Goal: Information Seeking & Learning: Learn about a topic

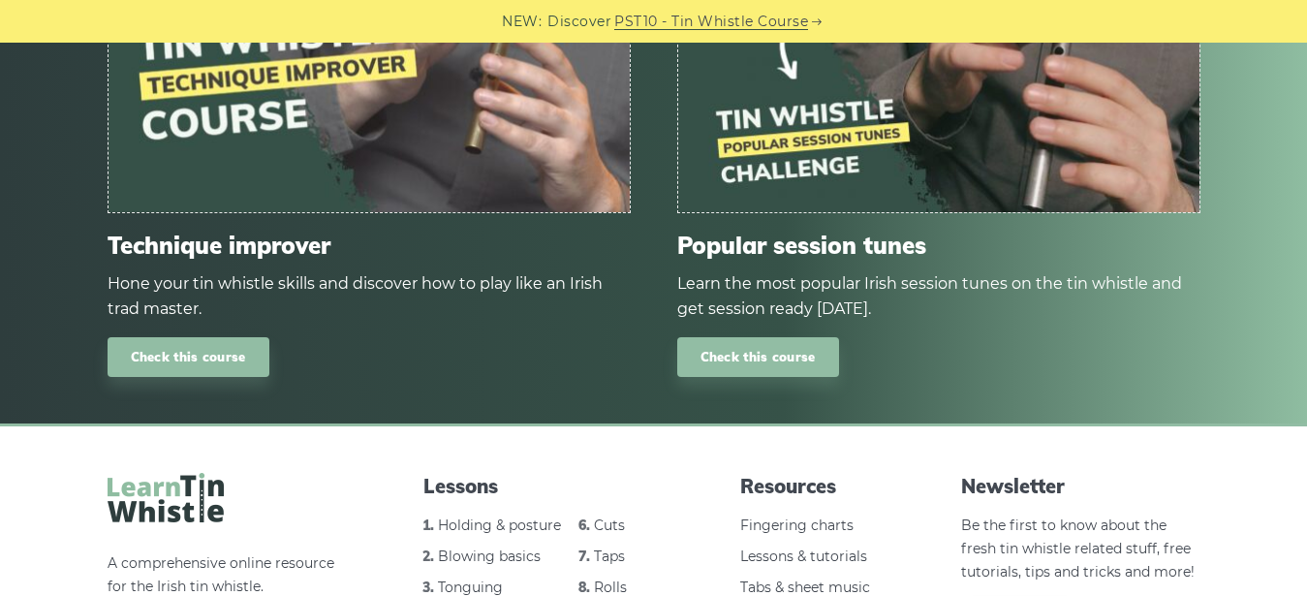
scroll to position [2646, 0]
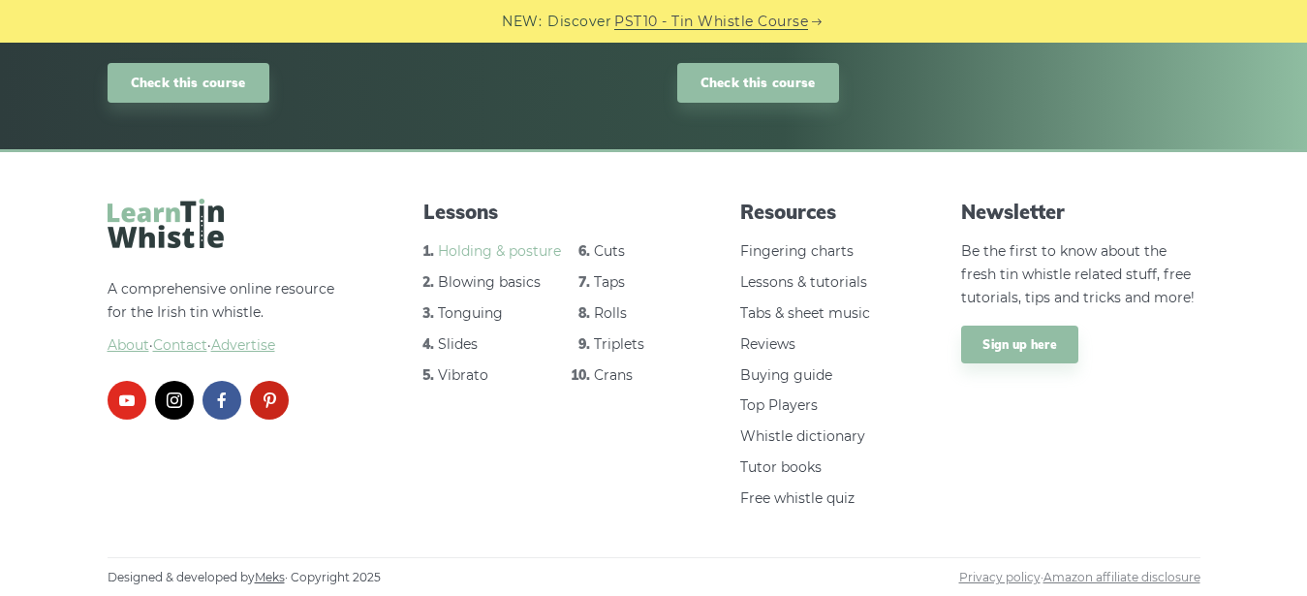
click at [519, 251] on link "Holding & posture" at bounding box center [499, 250] width 123 height 17
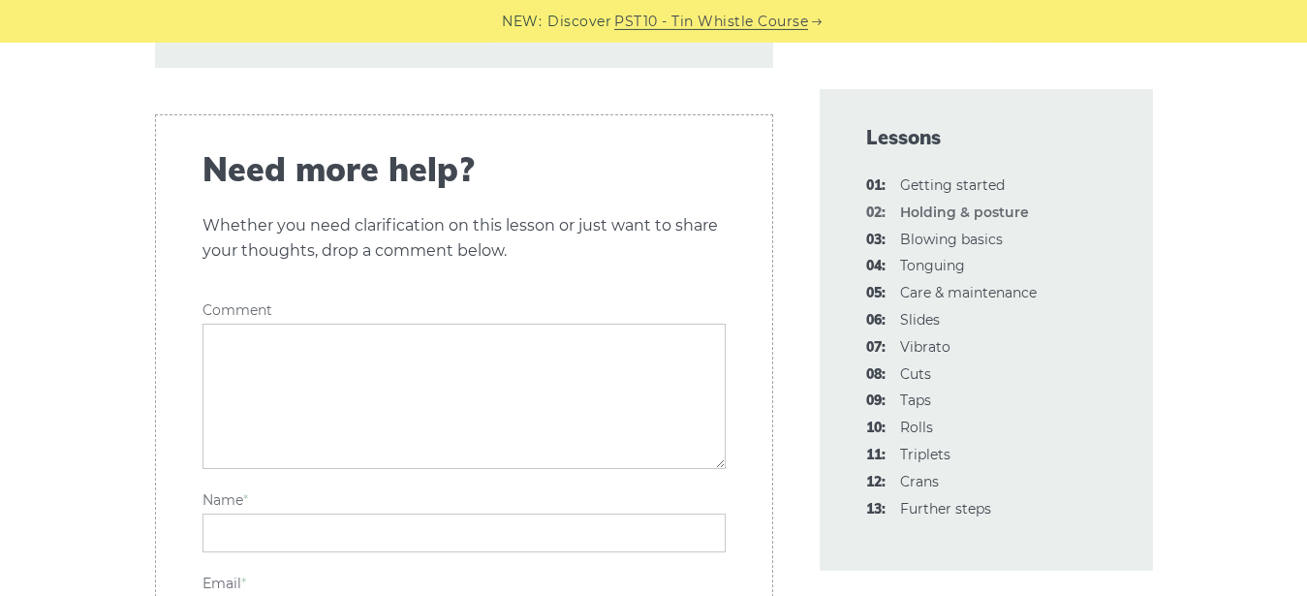
scroll to position [3261, 0]
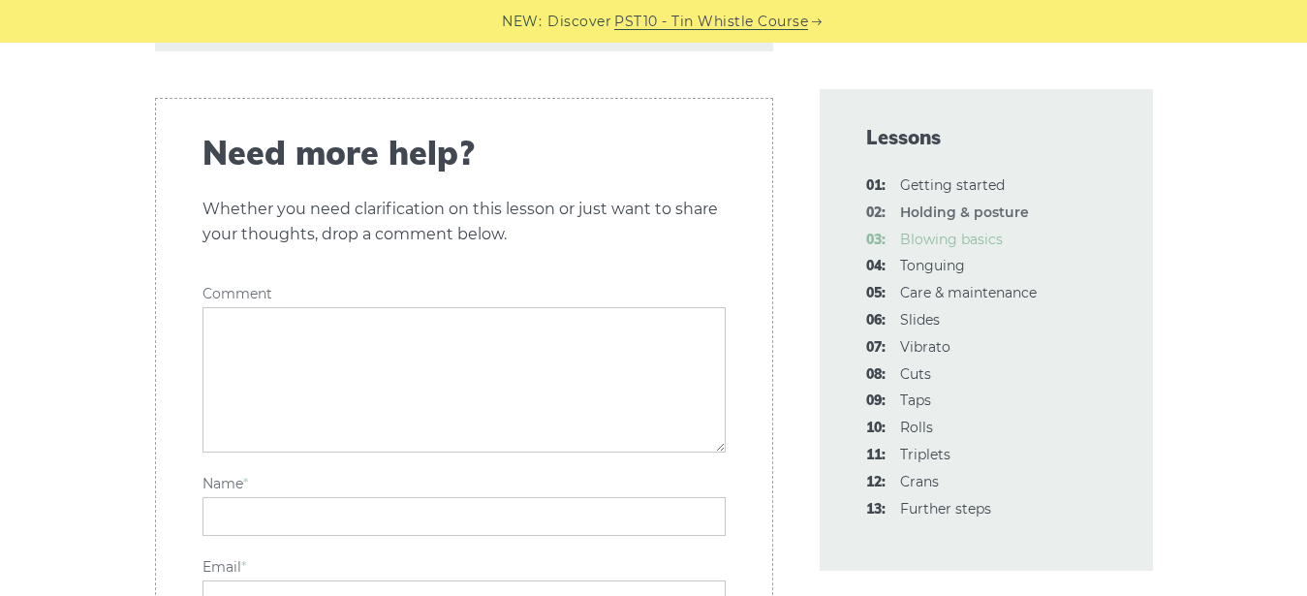
click at [985, 245] on link "03: Blowing basics" at bounding box center [951, 239] width 103 height 17
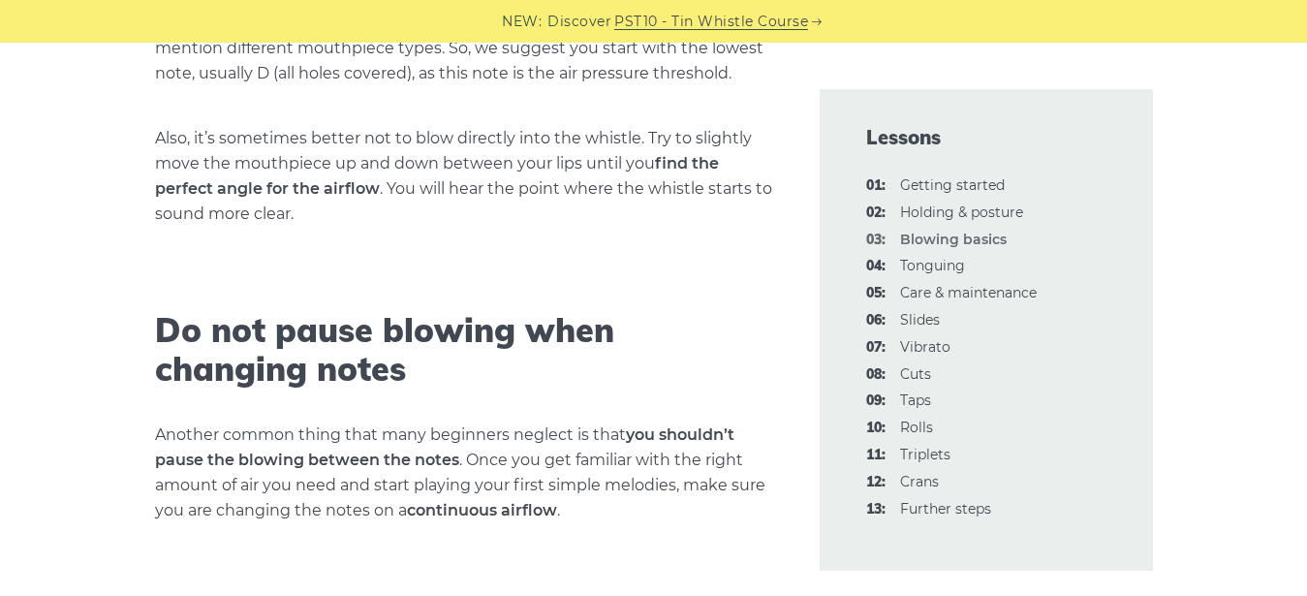
scroll to position [2767, 0]
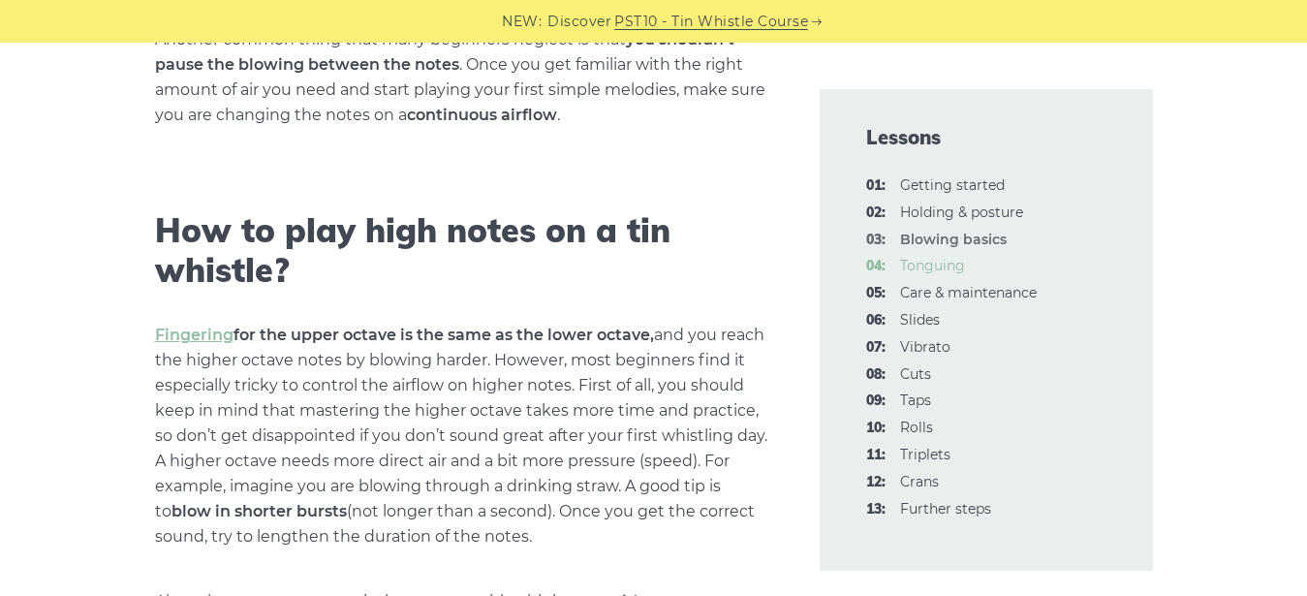
click at [949, 267] on link "04: Tonguing" at bounding box center [932, 265] width 65 height 17
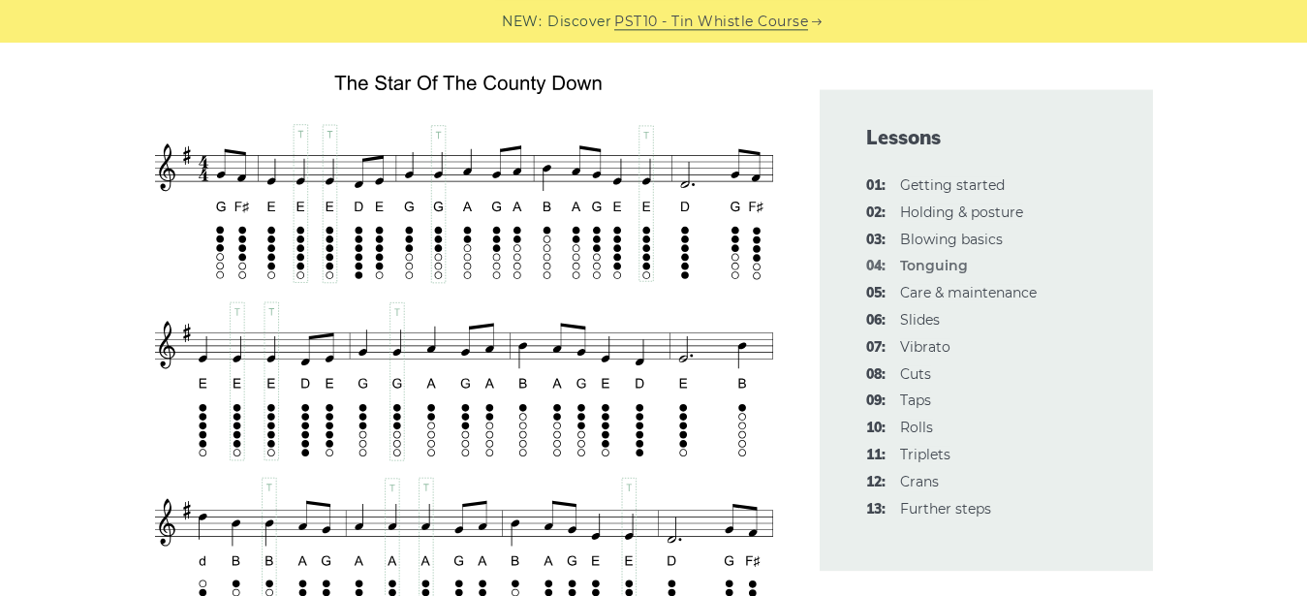
scroll to position [3360, 0]
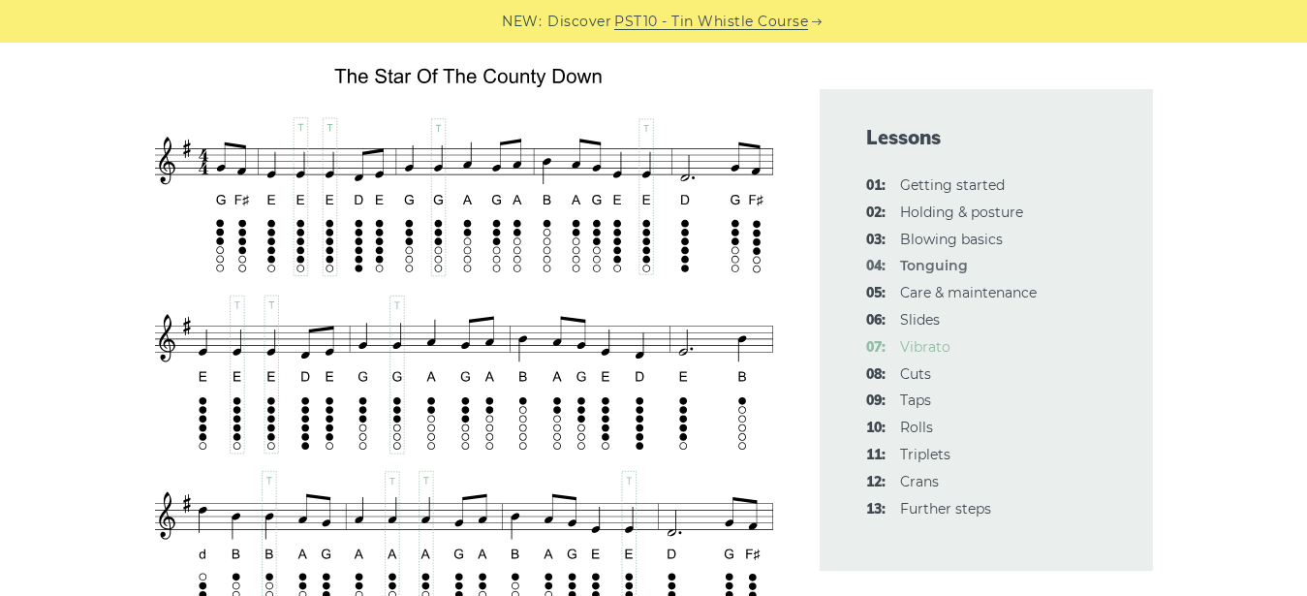
click at [929, 344] on link "07: Vibrato" at bounding box center [925, 346] width 50 height 17
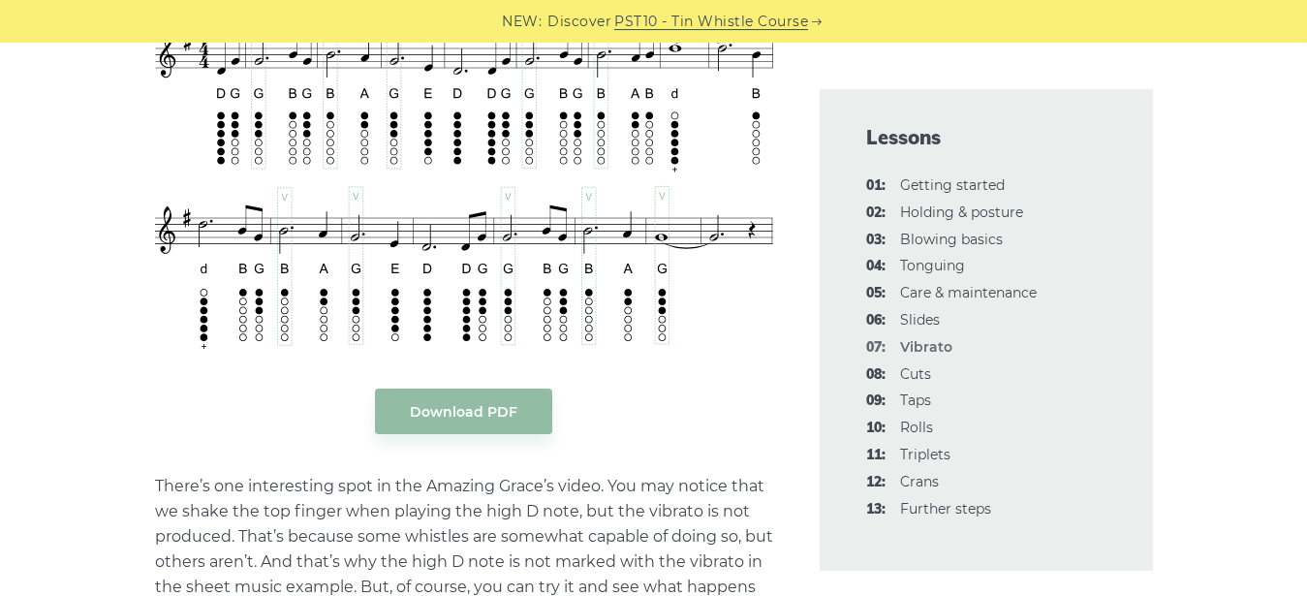
scroll to position [4052, 0]
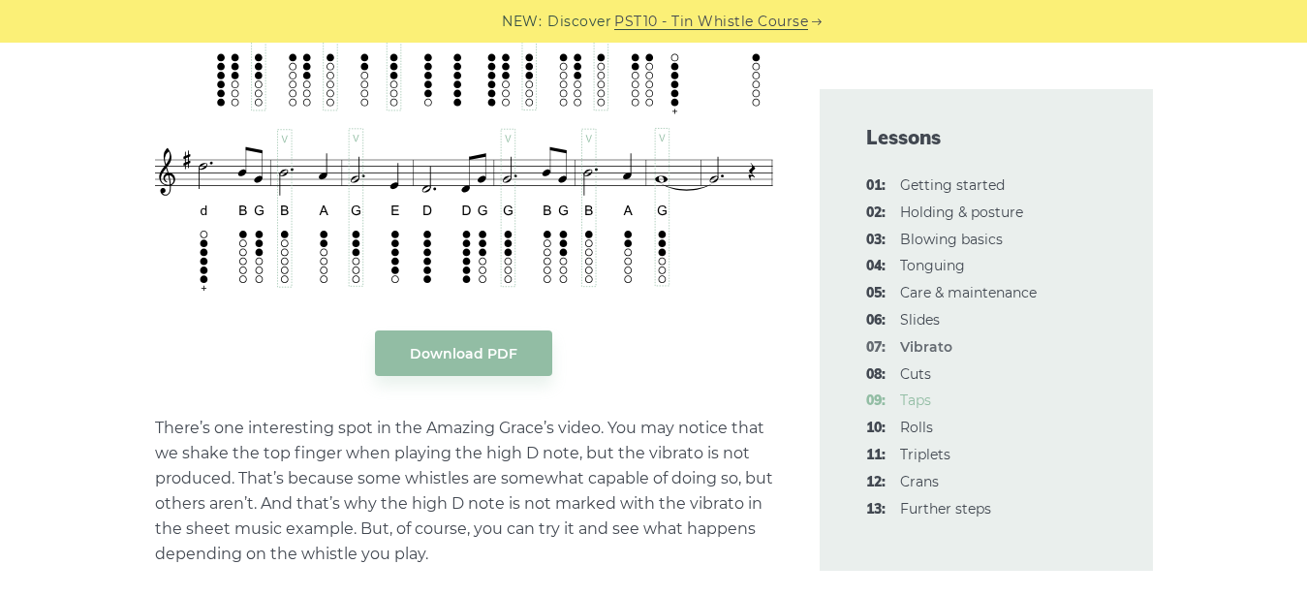
click at [921, 408] on link "09: Taps" at bounding box center [915, 399] width 31 height 17
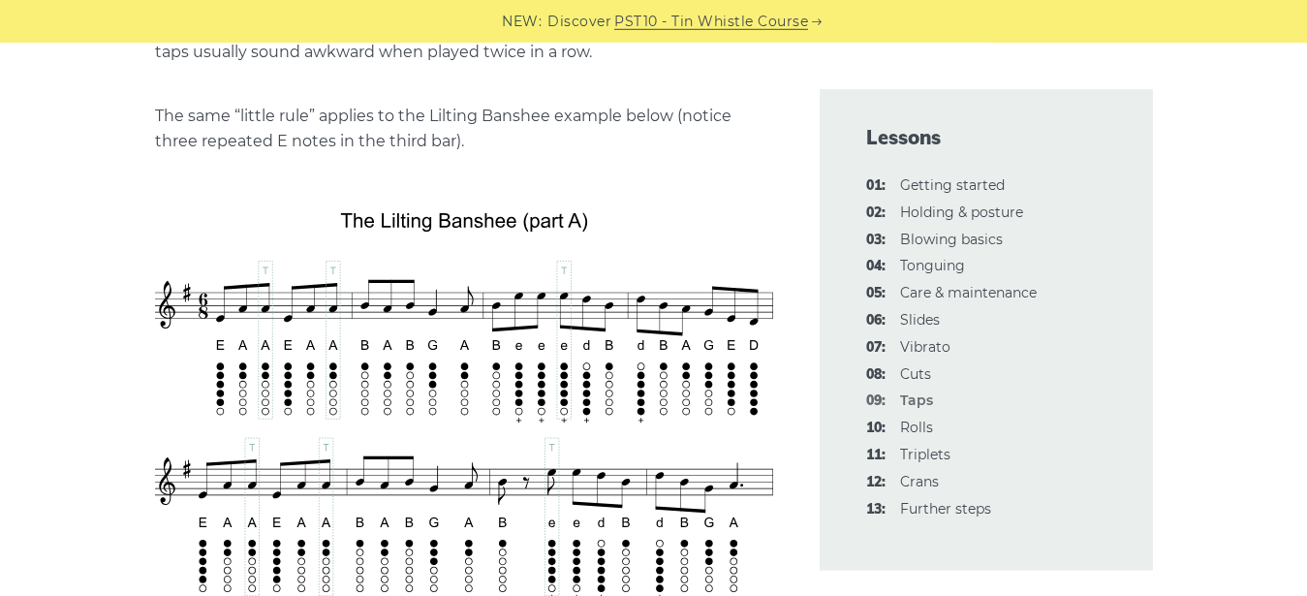
scroll to position [4645, 0]
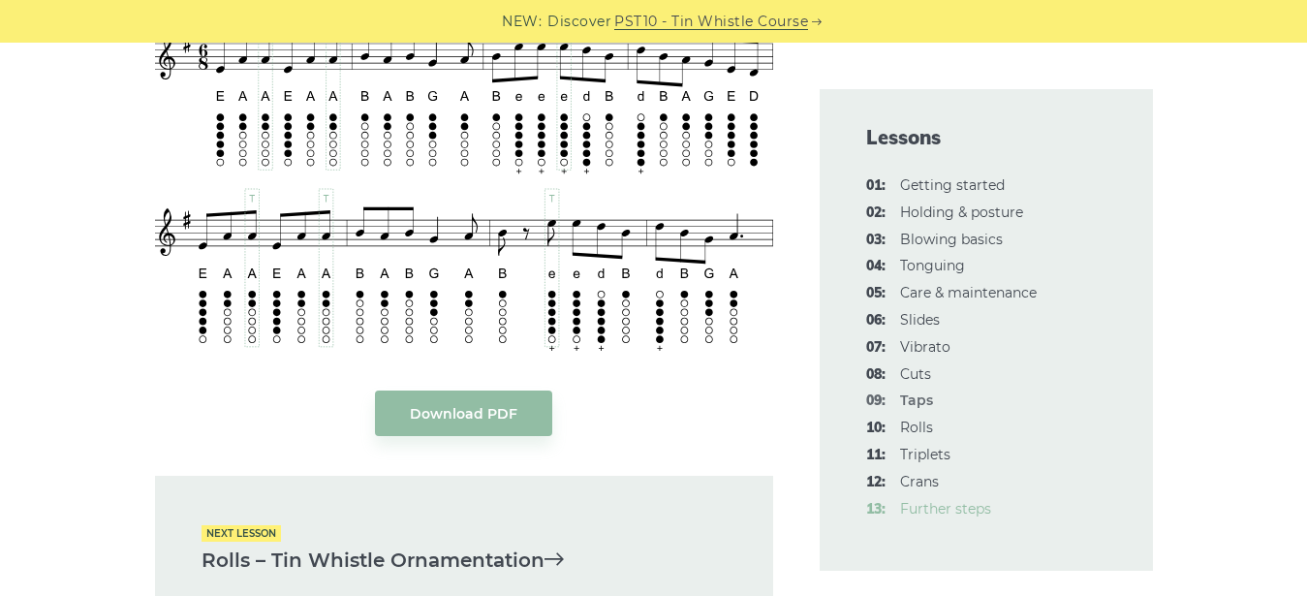
click at [944, 513] on link "13: Further steps" at bounding box center [945, 508] width 91 height 17
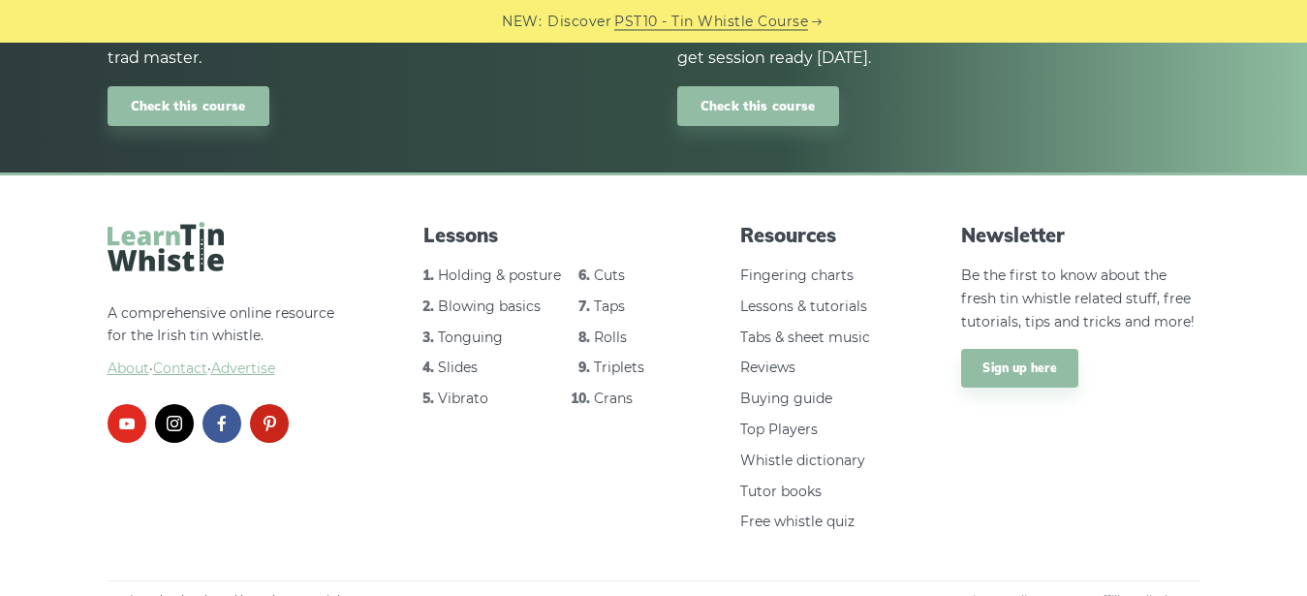
scroll to position [4205, 0]
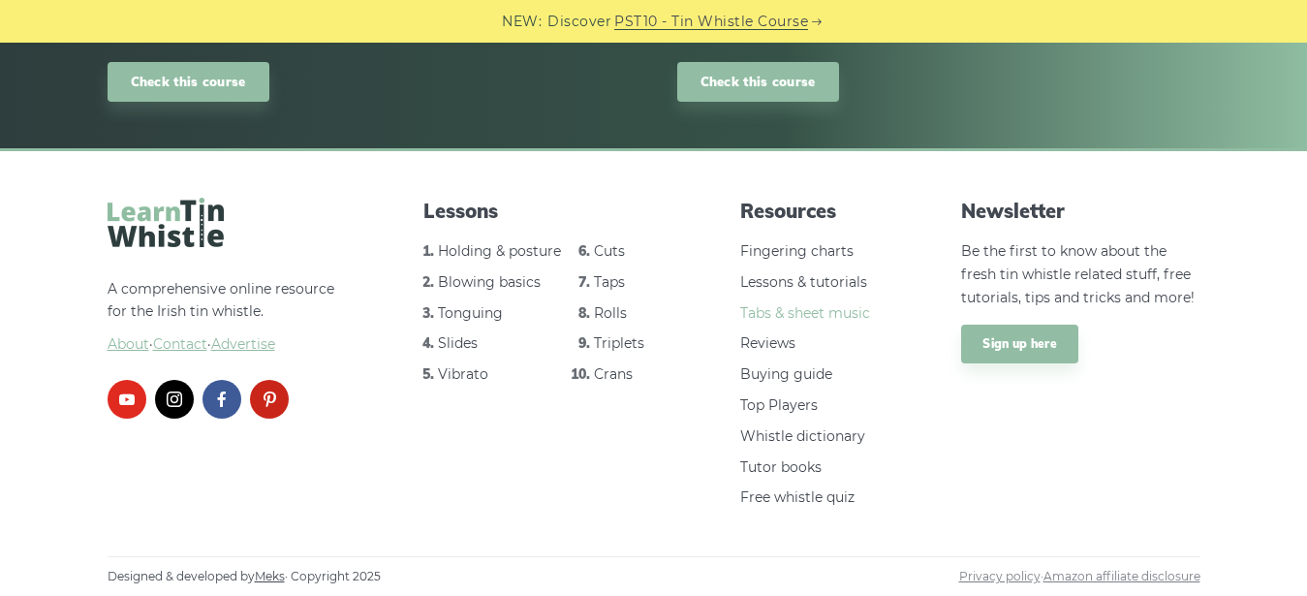
click at [851, 312] on link "Tabs & sheet music" at bounding box center [805, 312] width 130 height 17
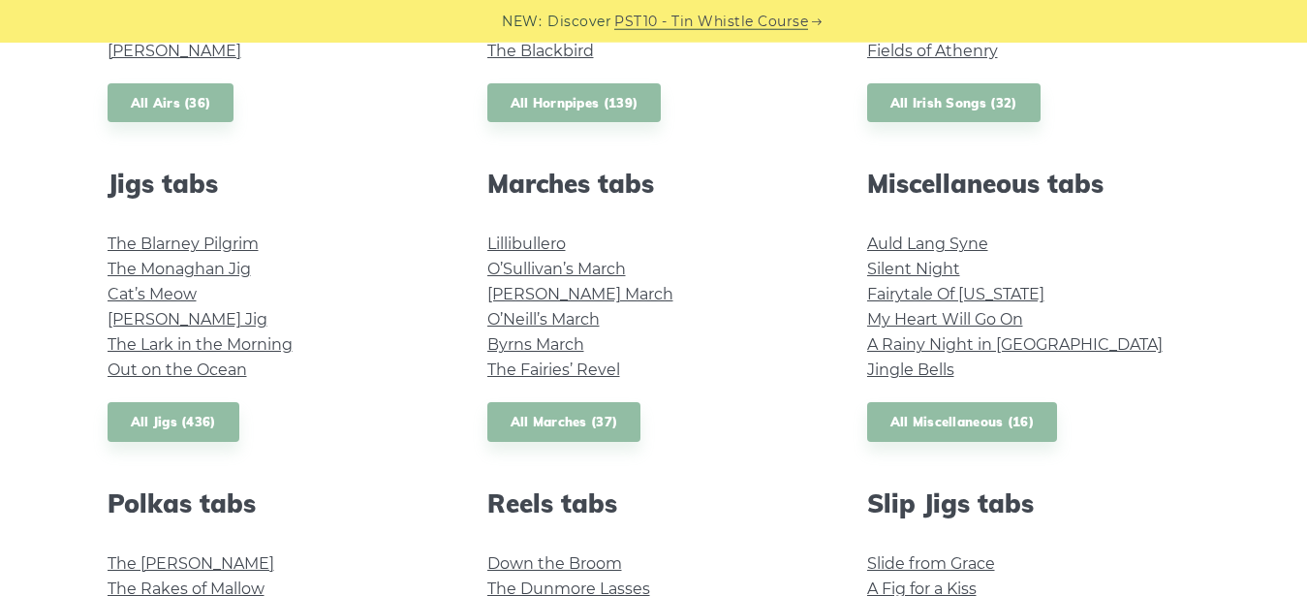
scroll to position [988, 0]
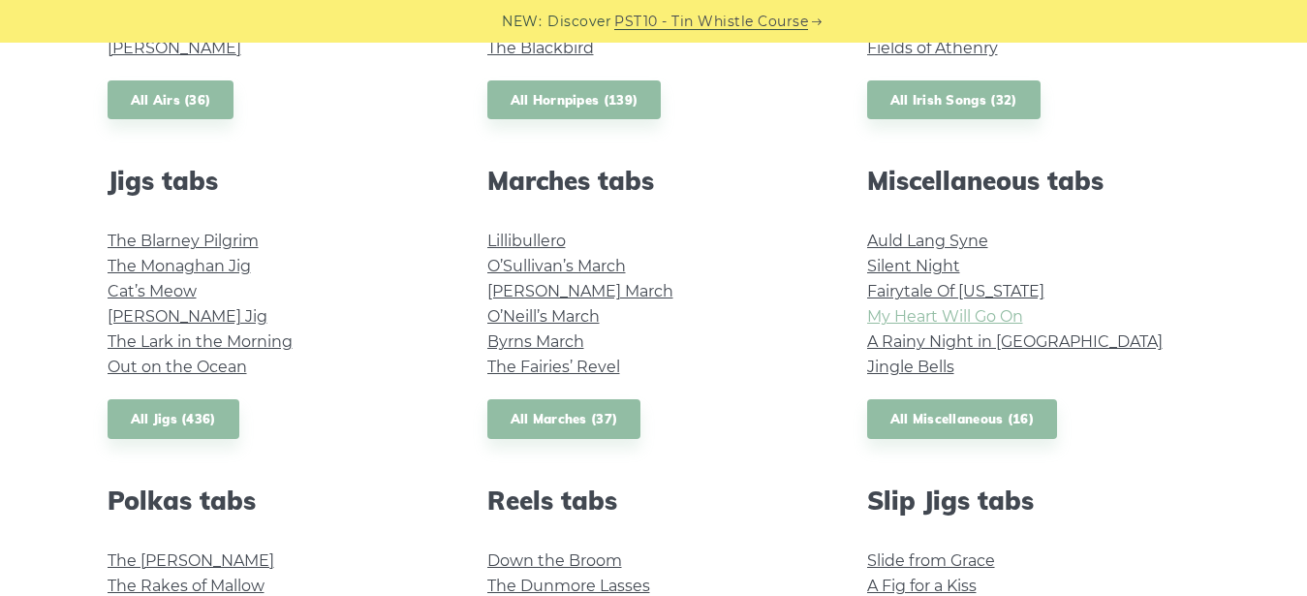
click at [979, 309] on link "My Heart Will Go On" at bounding box center [945, 316] width 156 height 18
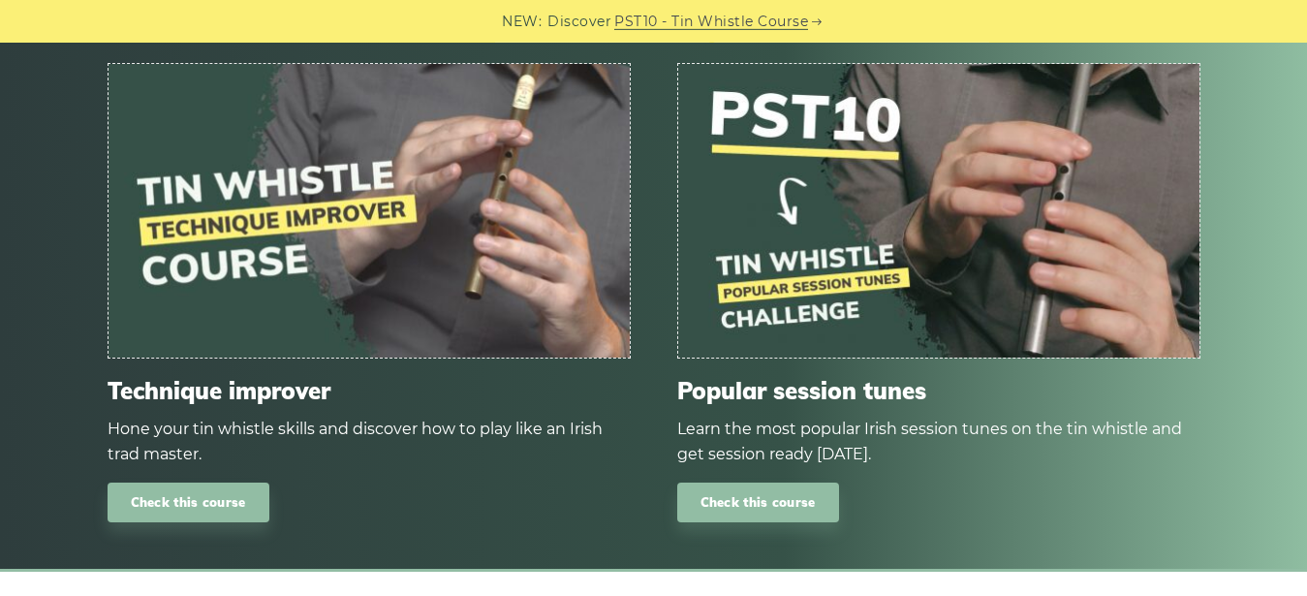
scroll to position [2331, 0]
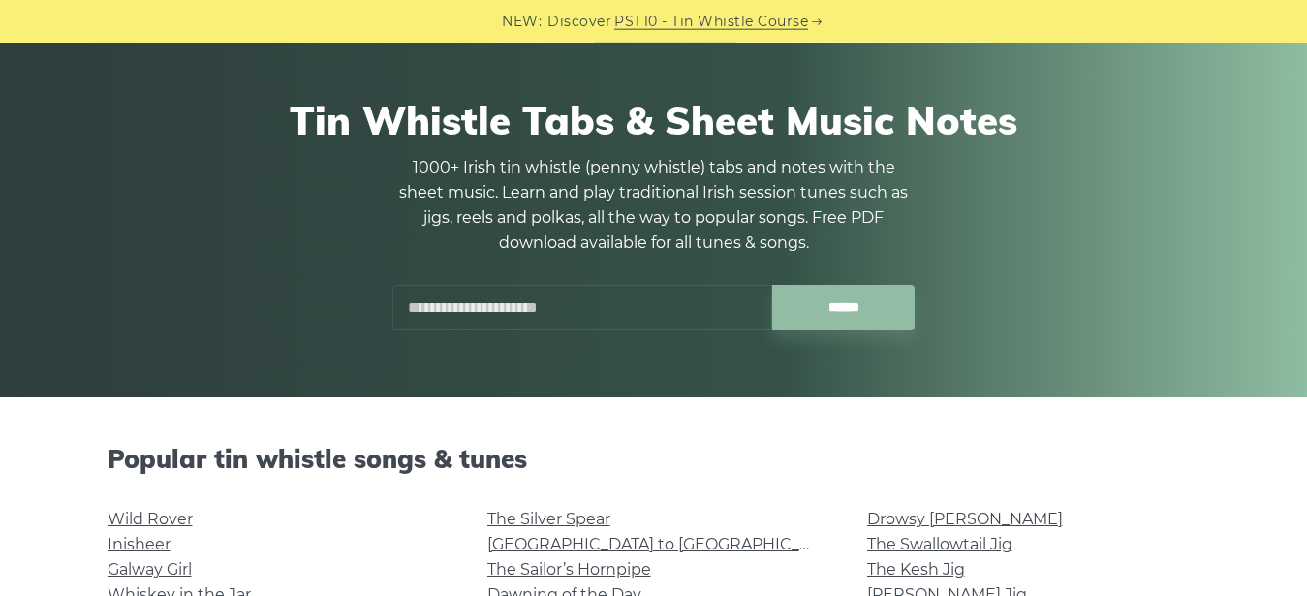
scroll to position [494, 0]
